Goal: Information Seeking & Learning: Learn about a topic

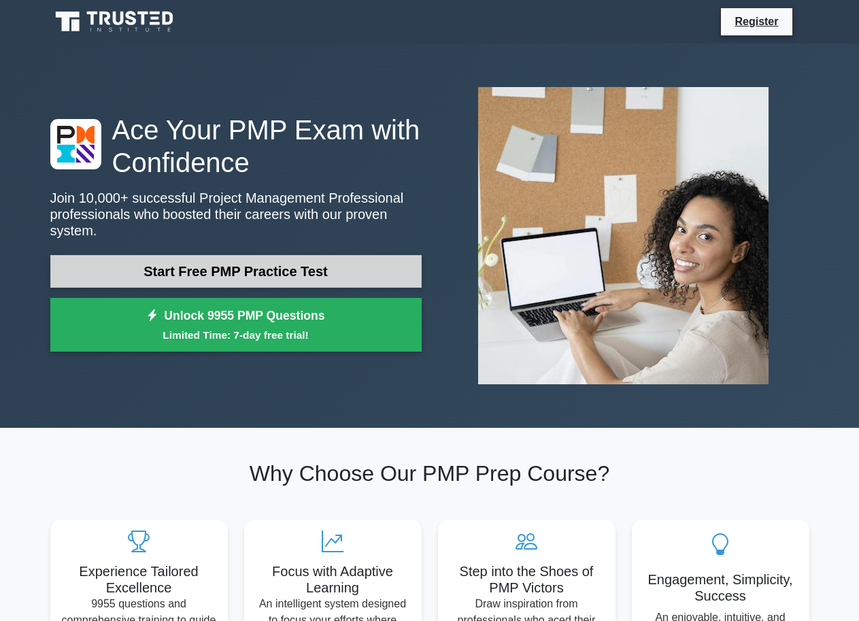
click at [251, 255] on link "Start Free PMP Practice Test" at bounding box center [235, 271] width 371 height 33
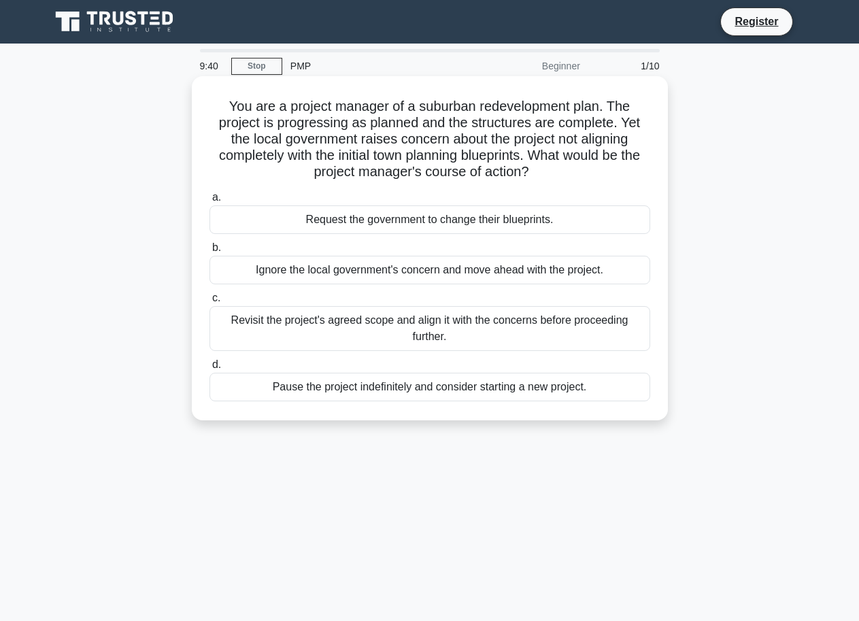
click at [378, 326] on div "Revisit the project's agreed scope and align it with the concerns before procee…" at bounding box center [430, 328] width 441 height 45
click at [210, 303] on input "c. Revisit the project's agreed scope and align it with the concerns before pro…" at bounding box center [210, 298] width 0 height 9
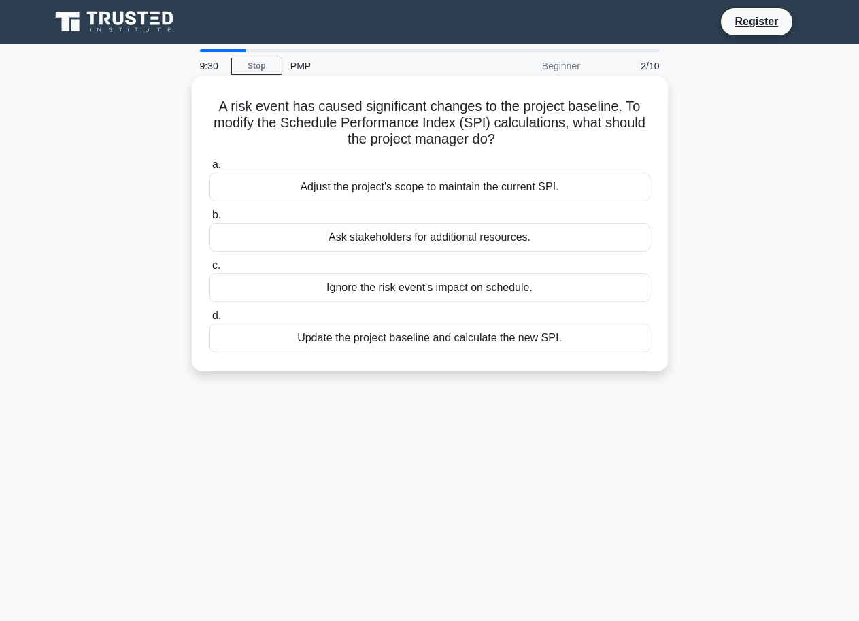
click at [383, 194] on div "Adjust the project's scope to maintain the current SPI." at bounding box center [430, 187] width 441 height 29
click at [210, 169] on input "a. Adjust the project's scope to maintain the current SPI." at bounding box center [210, 165] width 0 height 9
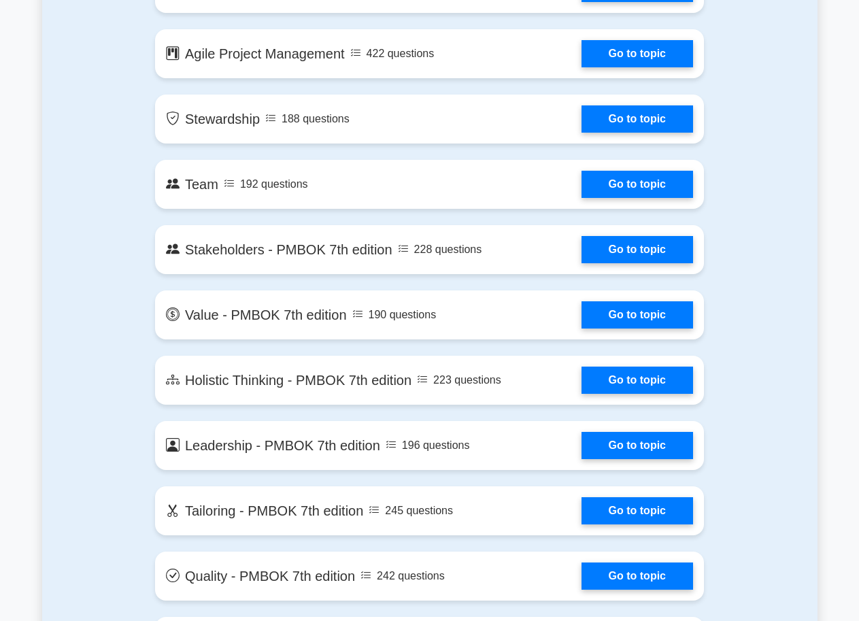
scroll to position [2653, 0]
